Goal: Information Seeking & Learning: Learn about a topic

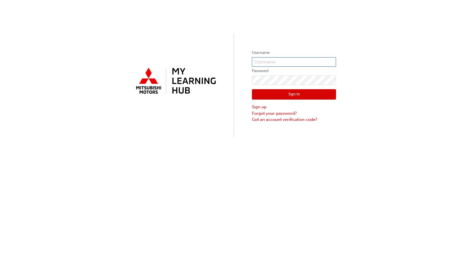
type input "[EMAIL_ADDRESS][DOMAIN_NAME]"
click at [286, 91] on button "Sign In" at bounding box center [294, 94] width 84 height 11
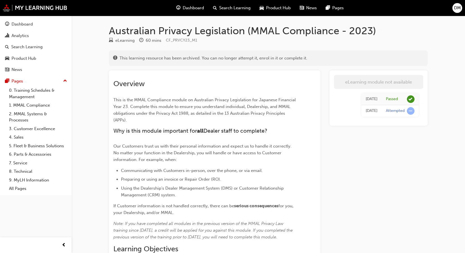
click at [187, 8] on span "Dashboard" at bounding box center [193, 8] width 21 height 6
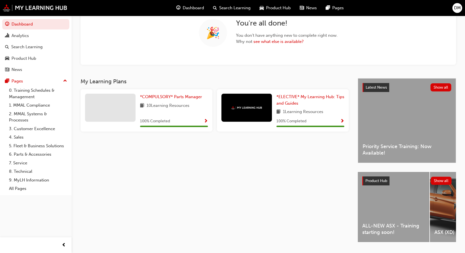
scroll to position [65, 0]
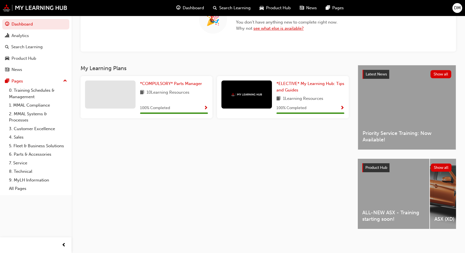
click at [284, 26] on link "see what else is available?" at bounding box center [278, 28] width 50 height 5
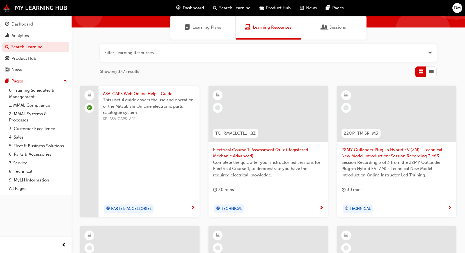
scroll to position [56, 0]
